Goal: Task Accomplishment & Management: Use online tool/utility

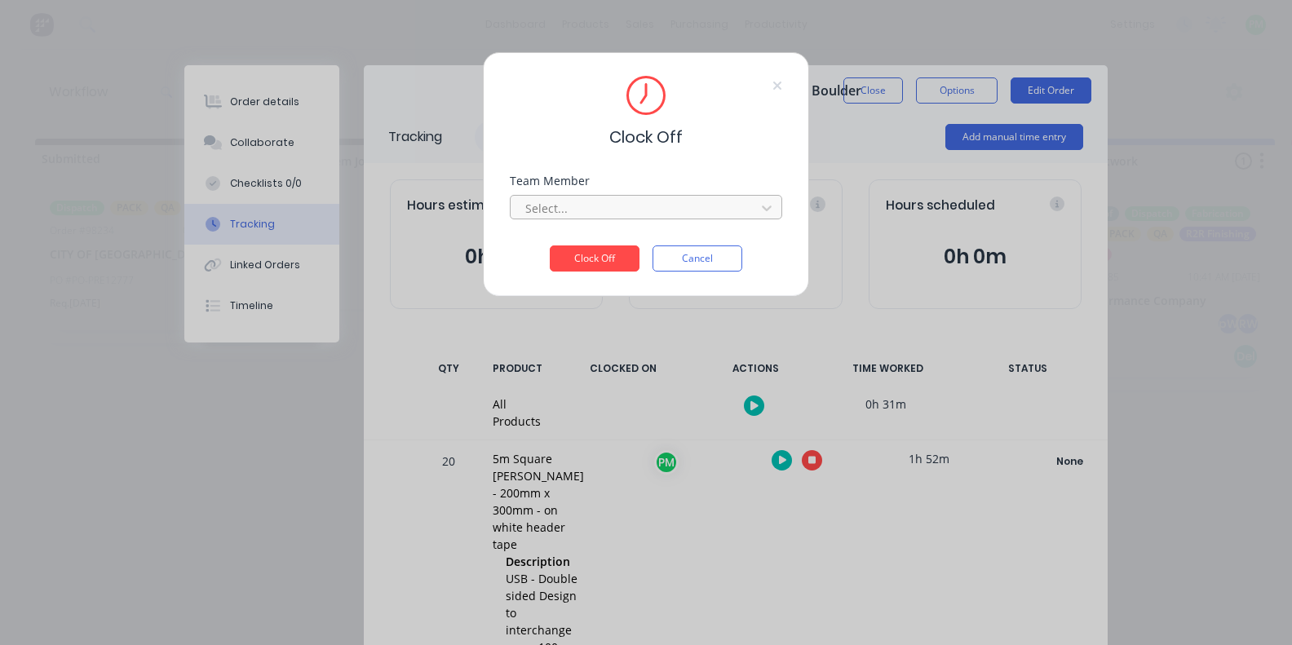
scroll to position [0, 2113]
click at [564, 210] on div "Select..." at bounding box center [635, 208] width 220 height 17
type input "pro"
click at [595, 264] on button "Clock Off" at bounding box center [595, 259] width 90 height 26
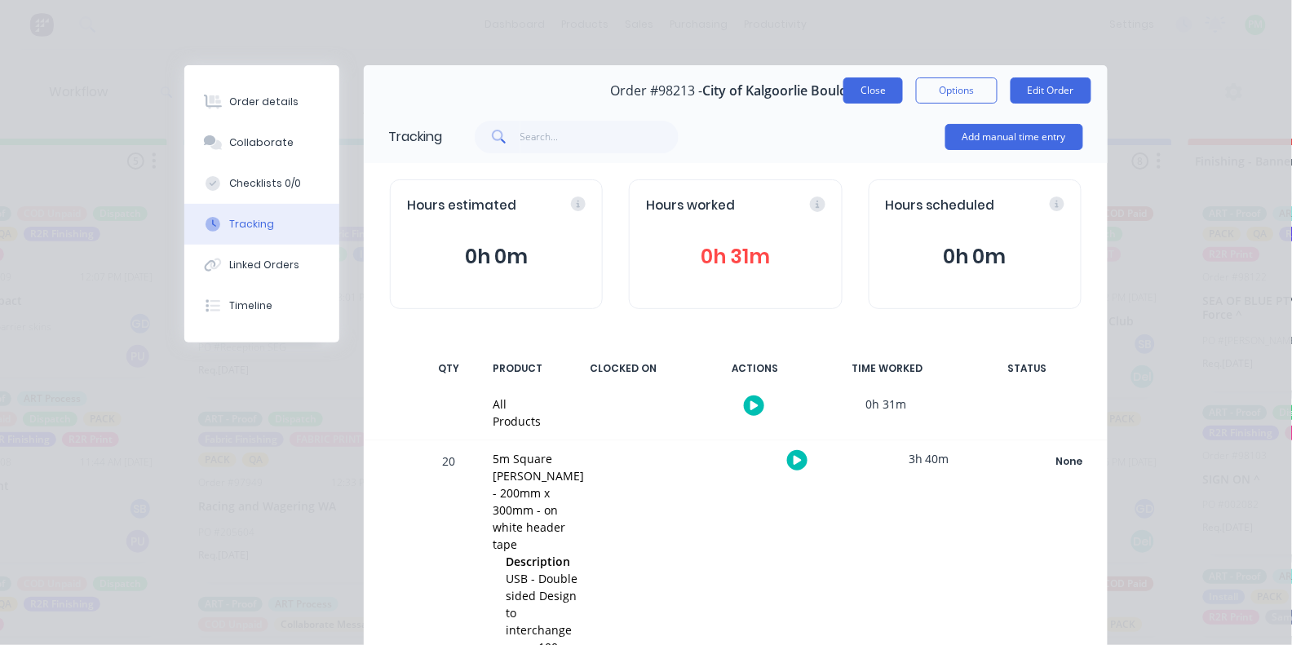
click at [887, 100] on button "Close" at bounding box center [874, 91] width 60 height 26
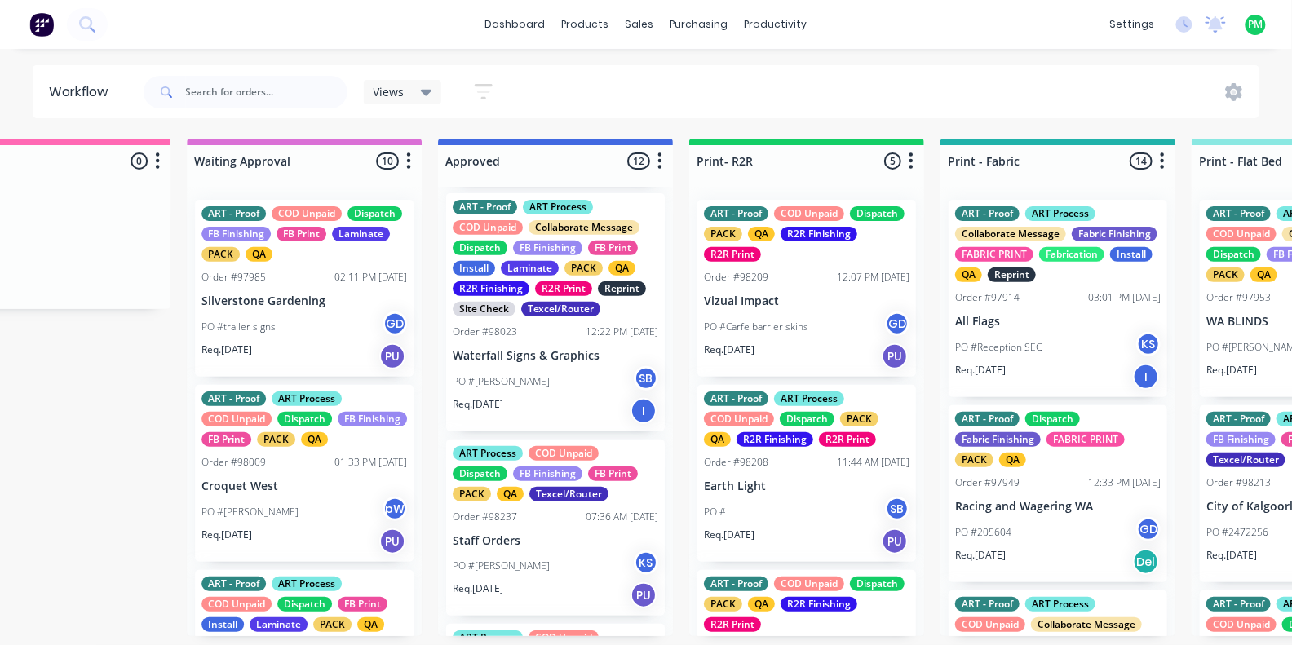
scroll to position [210, 0]
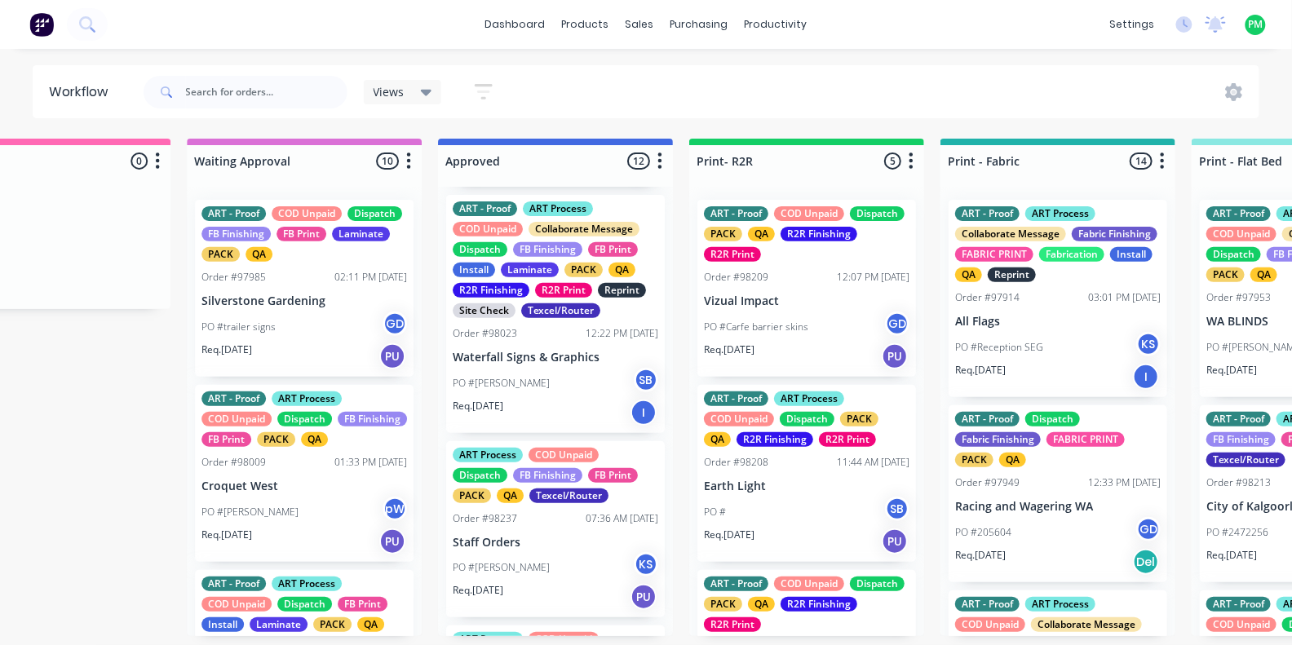
click at [544, 368] on div "PO #[PERSON_NAME] Waterfall SB" at bounding box center [556, 383] width 206 height 31
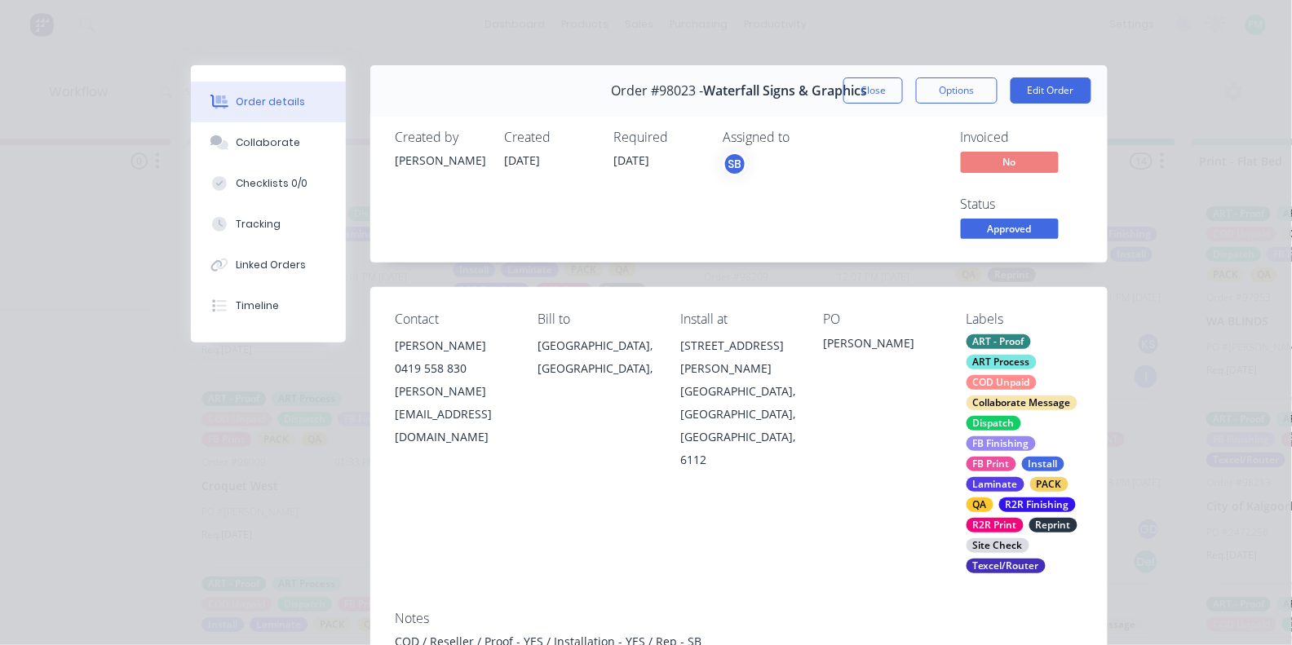
click at [1020, 208] on div "Status" at bounding box center [1022, 205] width 122 height 16
click at [1020, 221] on span "Approved" at bounding box center [1010, 229] width 98 height 20
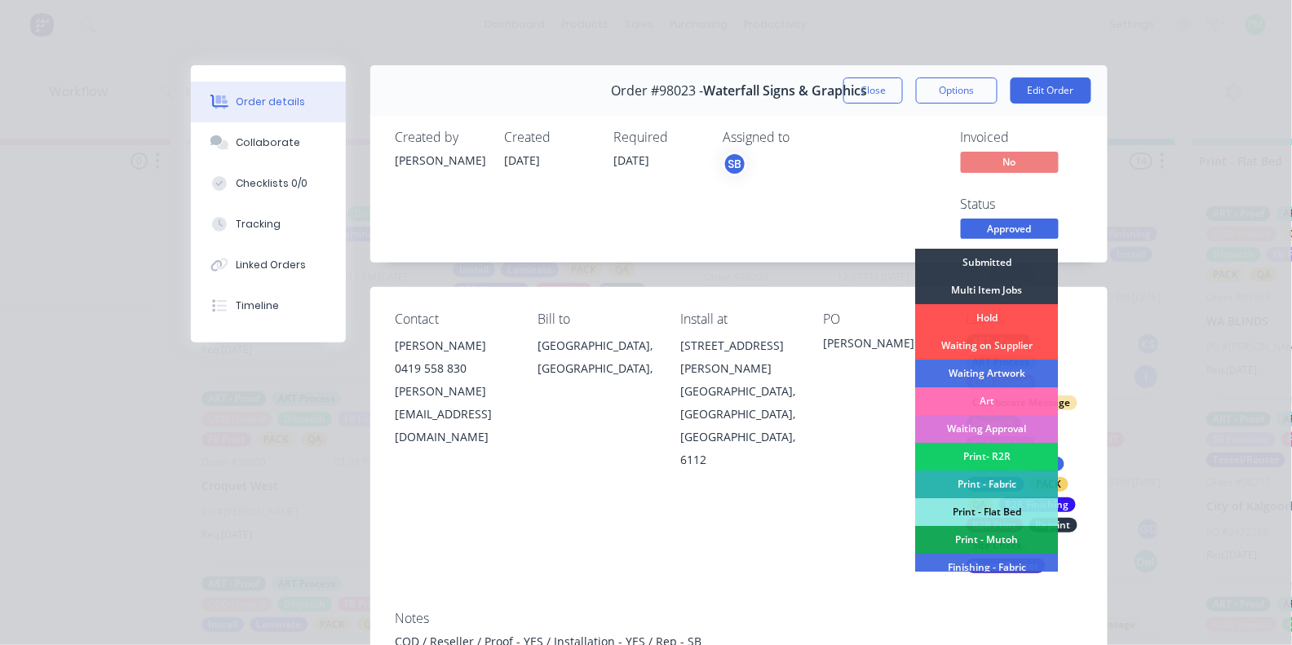
click at [996, 458] on div "Print- R2R" at bounding box center [987, 457] width 143 height 28
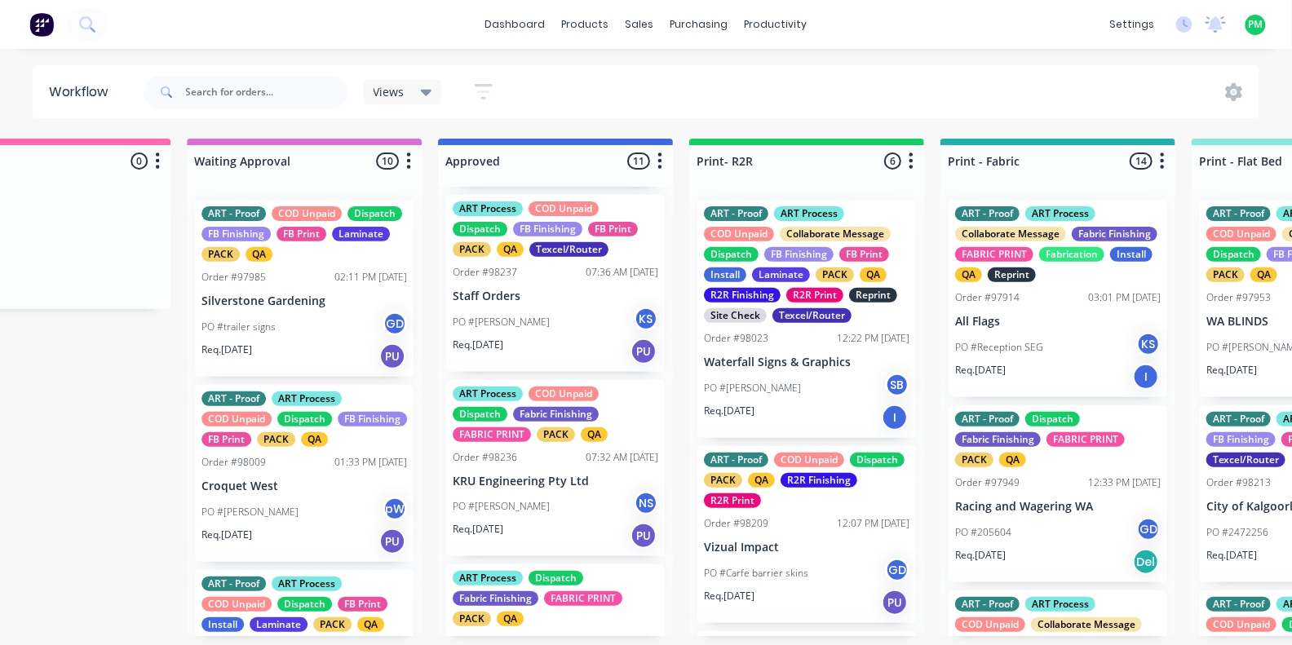
click at [545, 475] on p "KRU Engineering Pty Ltd" at bounding box center [556, 482] width 206 height 14
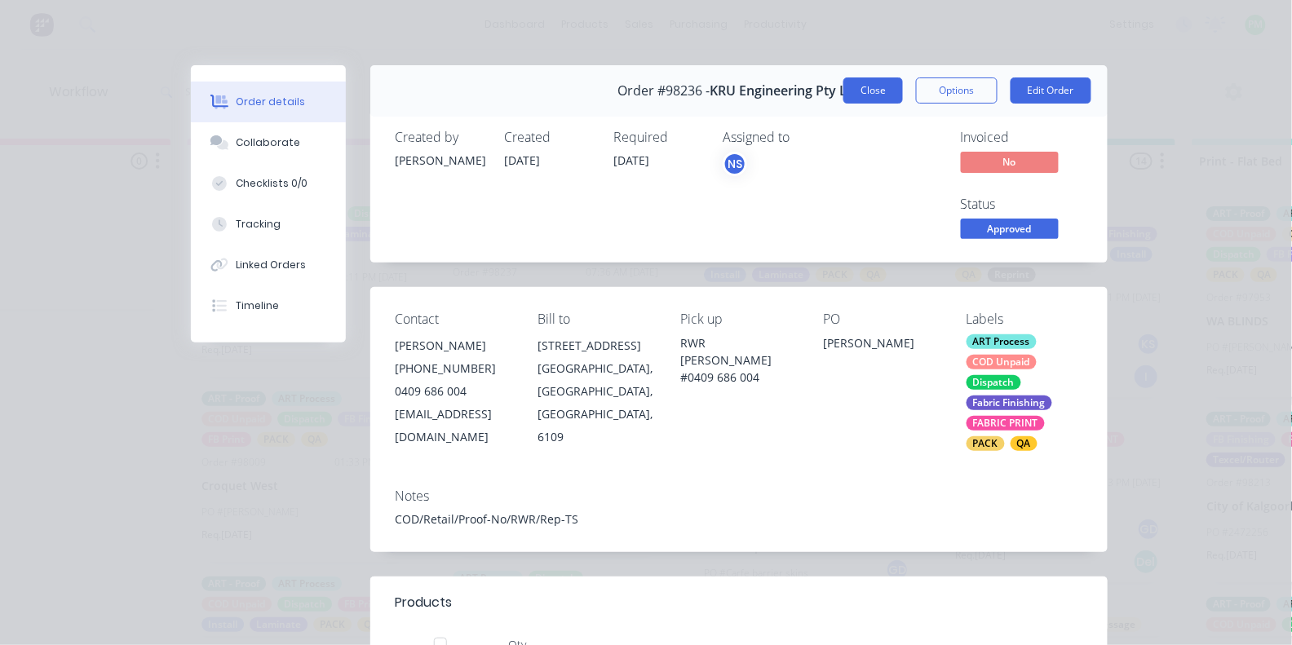
click at [889, 86] on button "Close" at bounding box center [874, 91] width 60 height 26
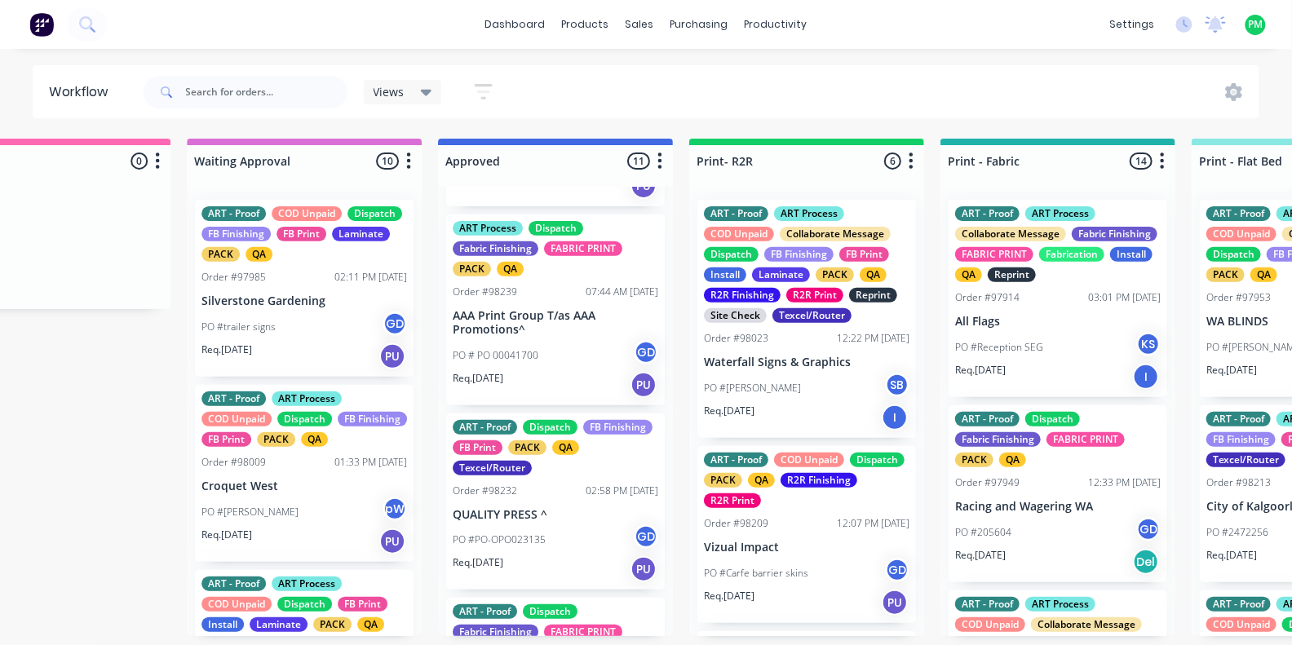
scroll to position [946, 0]
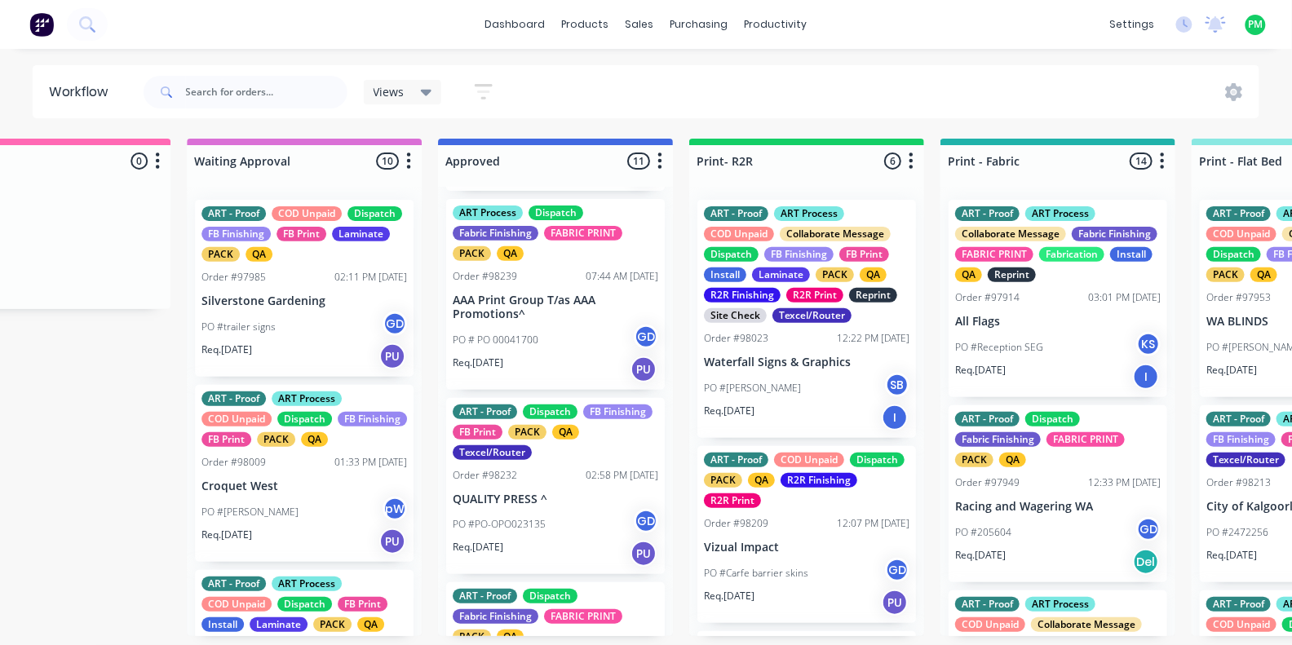
click at [543, 494] on div "ART - Proof Dispatch FB Finishing FB Print PACK QA Texcel/Router Order #98232 0…" at bounding box center [555, 486] width 219 height 177
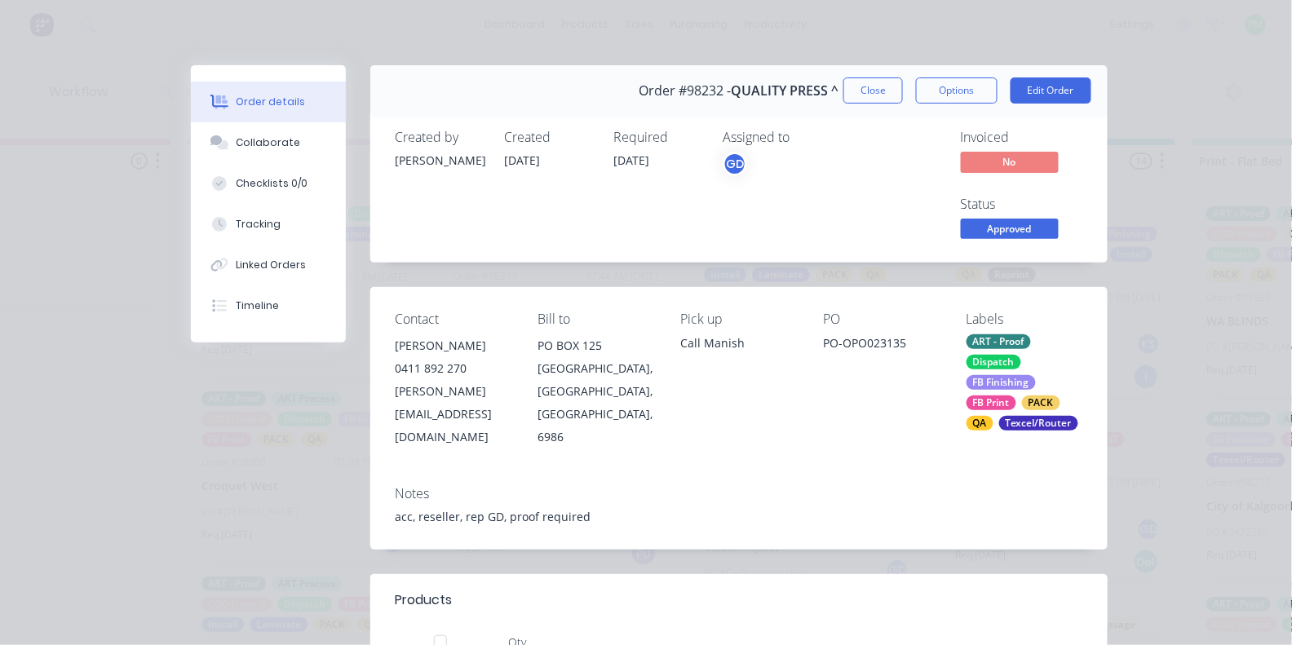
scroll to position [0, 0]
click at [1005, 227] on span "Approved" at bounding box center [1010, 229] width 98 height 20
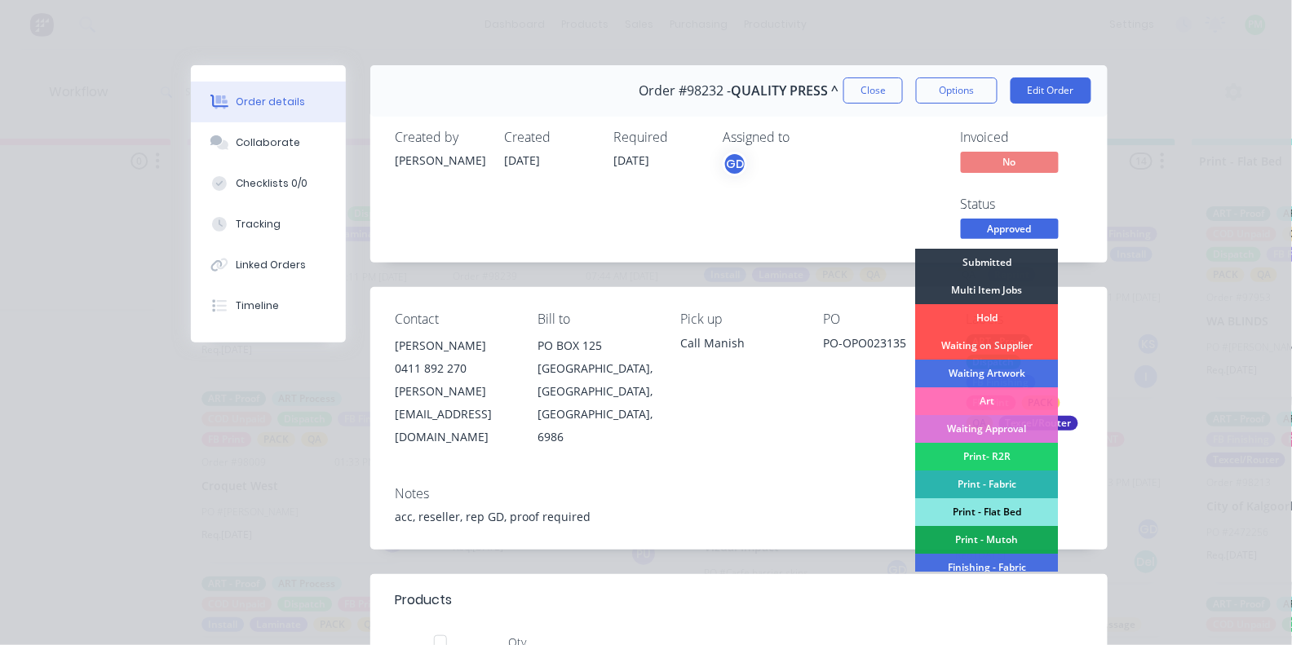
click at [971, 510] on div "Print - Flat Bed" at bounding box center [987, 512] width 143 height 28
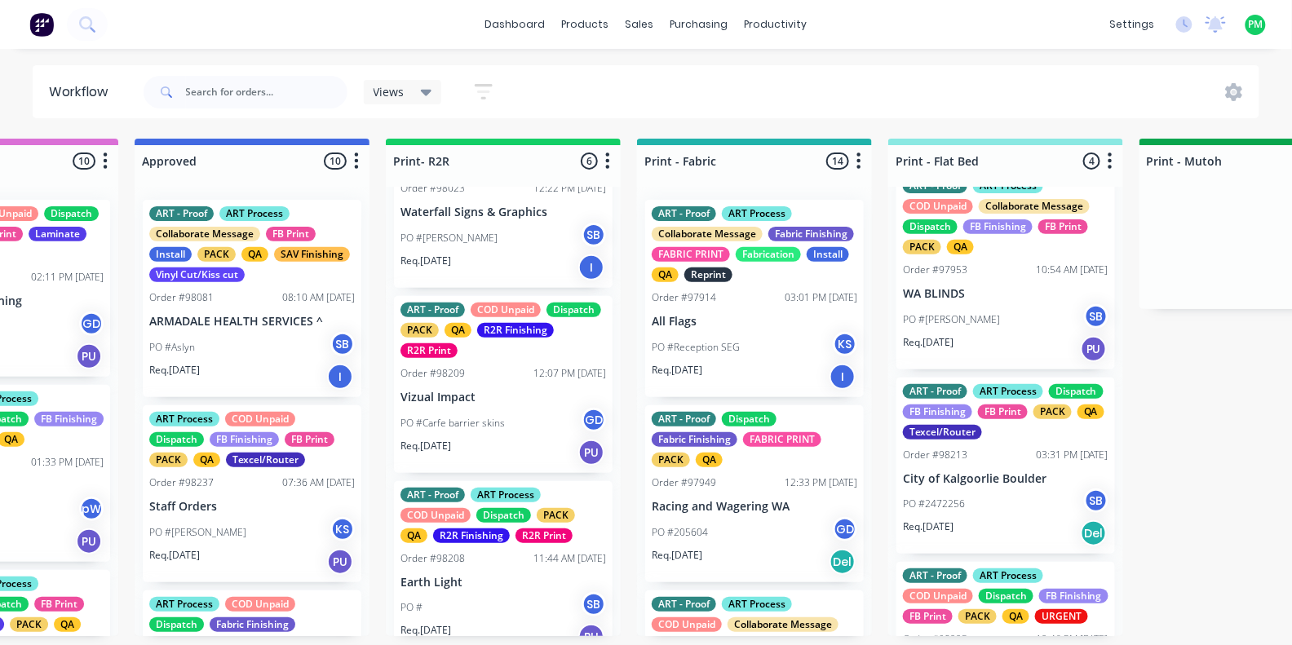
scroll to position [231, 0]
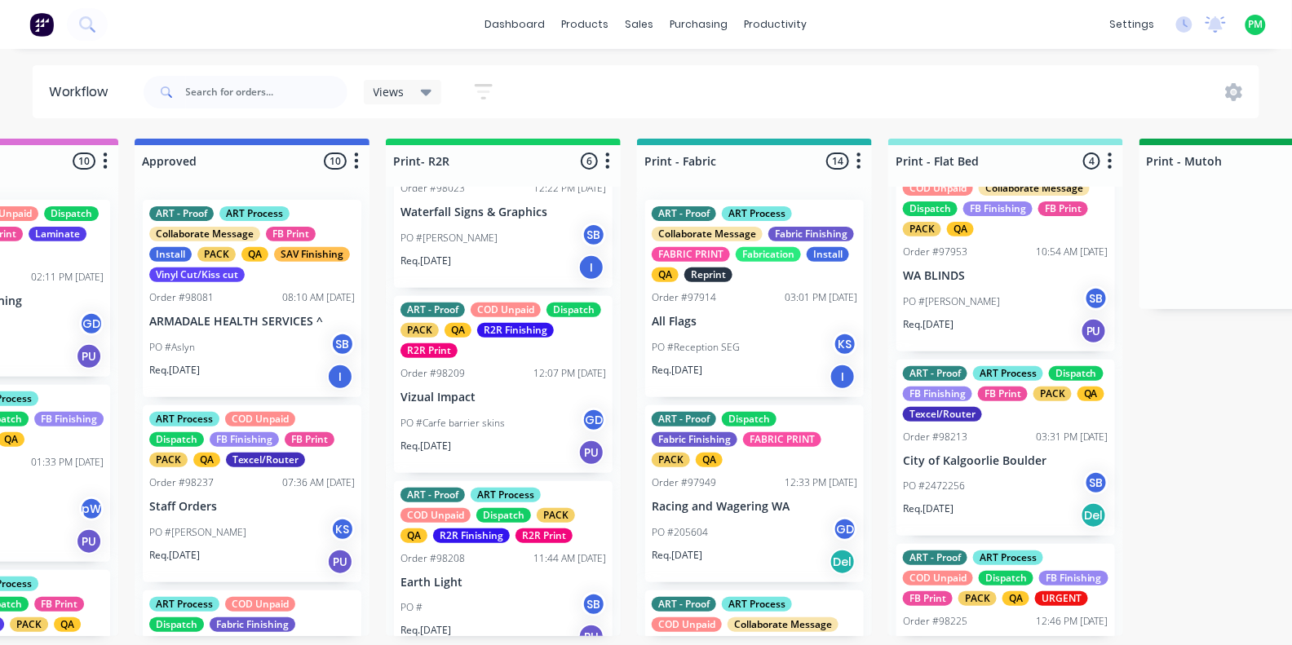
click at [981, 432] on div "Order #98213 03:31 PM [DATE]" at bounding box center [1006, 437] width 206 height 15
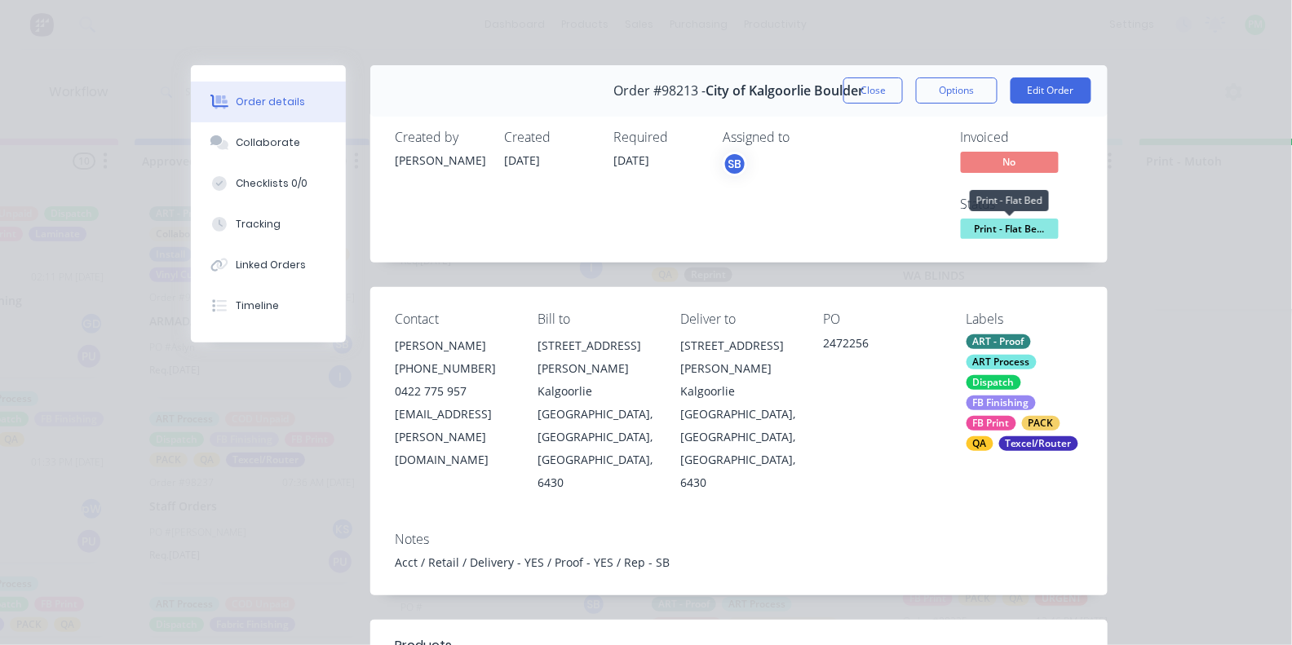
click at [1009, 232] on span "Print - Flat Be..." at bounding box center [1010, 229] width 98 height 20
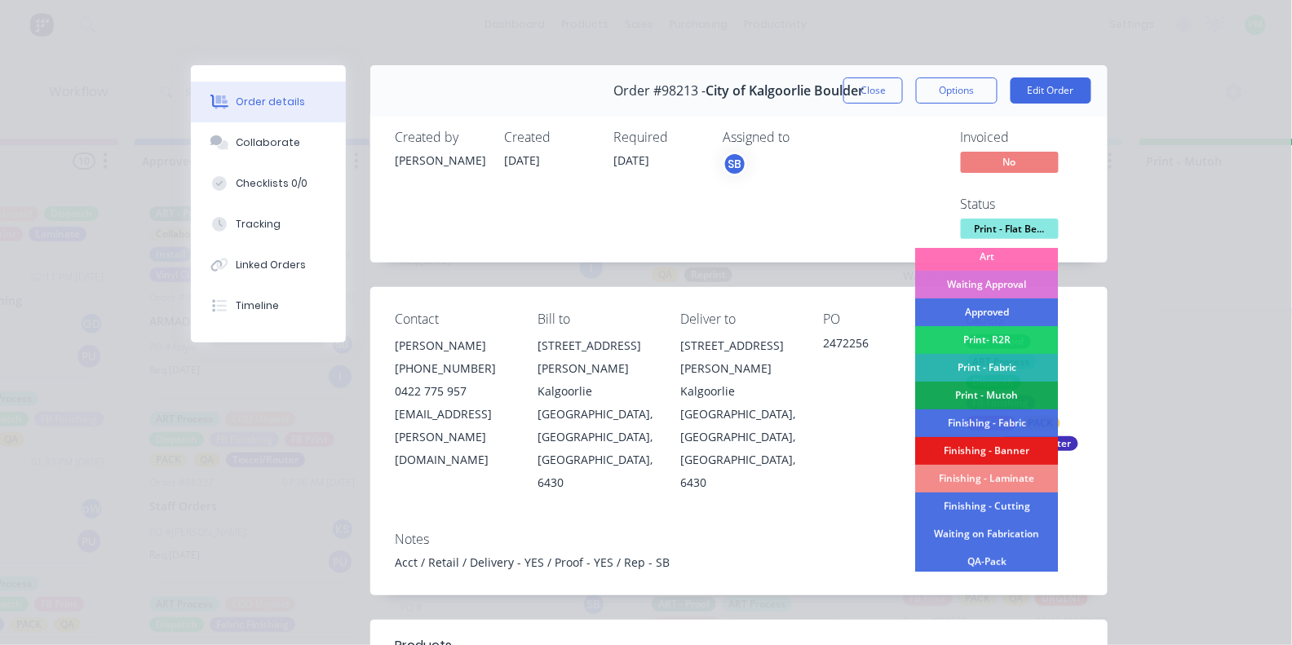
scroll to position [148, 0]
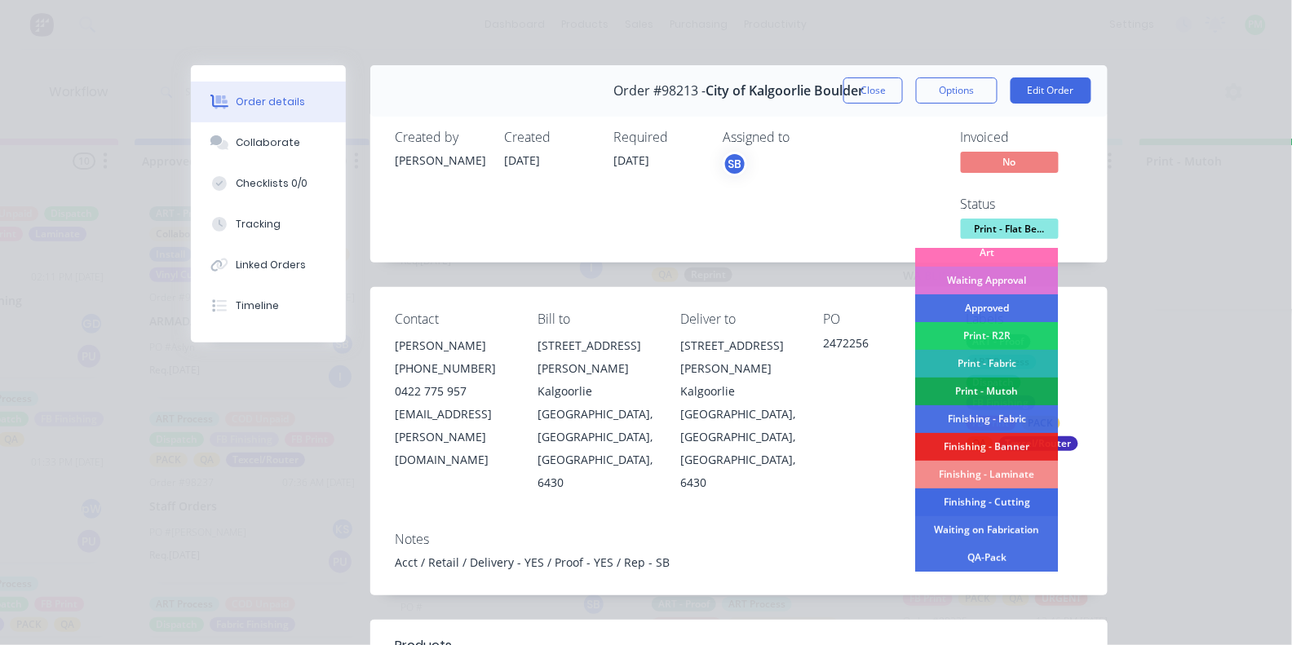
click at [976, 496] on div "Finishing - Cutting" at bounding box center [987, 503] width 143 height 28
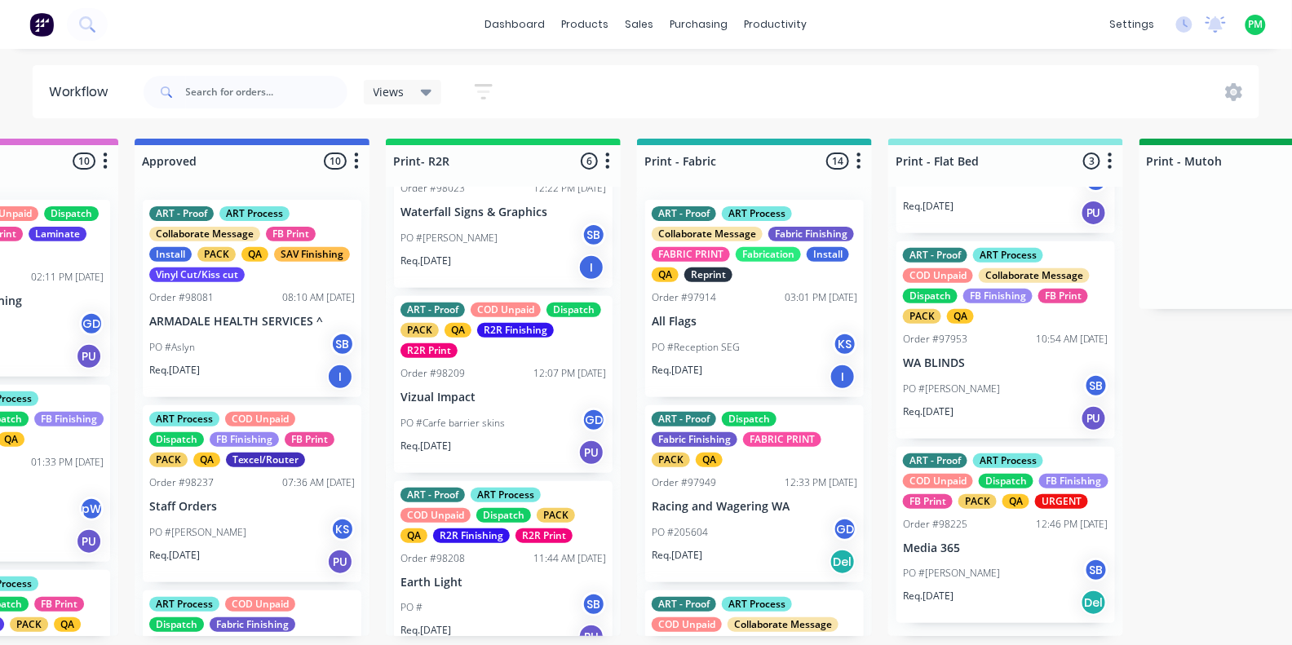
scroll to position [157, 0]
